Goal: Transaction & Acquisition: Purchase product/service

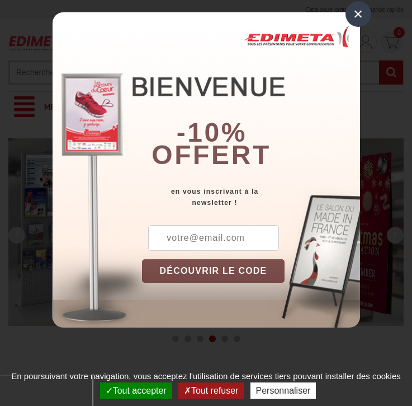
click at [135, 390] on button "Tout accepter" at bounding box center [136, 390] width 72 height 16
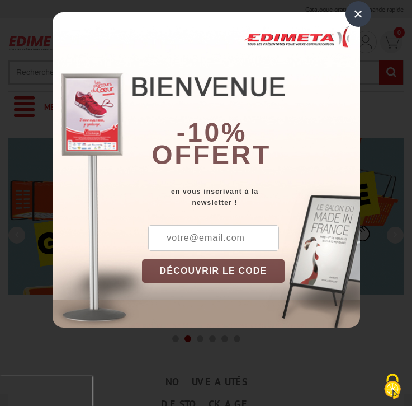
click at [358, 14] on div "×" at bounding box center [359, 14] width 26 height 26
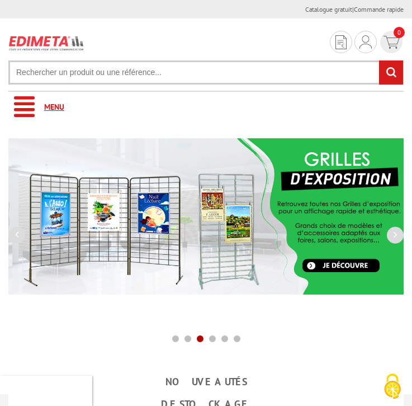
click at [206, 107] on link "Menu" at bounding box center [205, 107] width 395 height 31
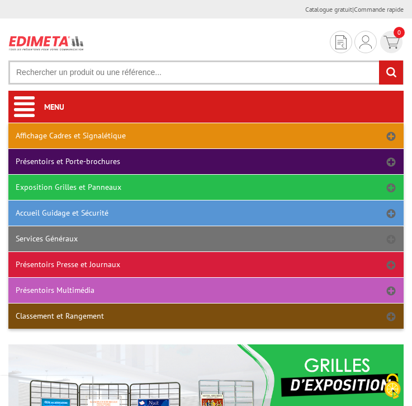
click at [206, 238] on link "Services Généraux" at bounding box center [205, 238] width 395 height 25
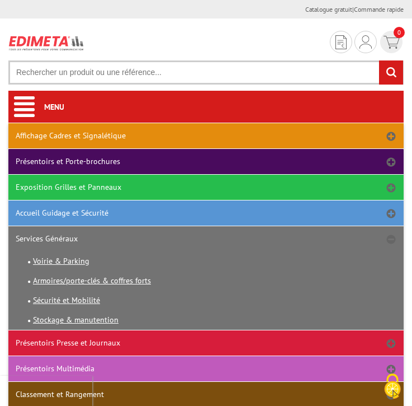
click at [206, 161] on link "Présentoirs et Porte-brochures" at bounding box center [205, 161] width 395 height 25
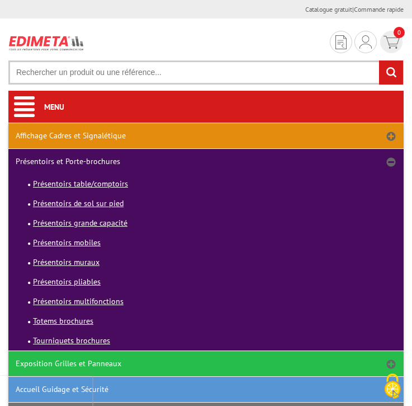
click at [206, 135] on link "Affichage Cadres et Signalétique" at bounding box center [205, 135] width 395 height 25
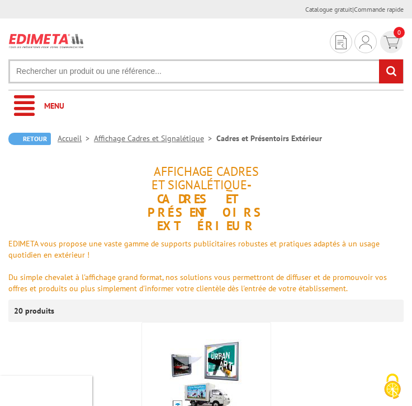
scroll to position [614, 0]
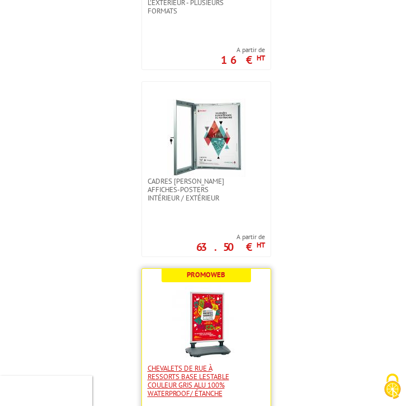
click at [206, 384] on span "Chevalets de rue à ressorts base lestable couleur Gris Alu 100% waterproof/ éta…" at bounding box center [189, 381] width 82 height 34
